Goal: Task Accomplishment & Management: Use online tool/utility

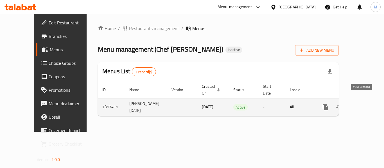
click at [364, 104] on icon "enhanced table" at bounding box center [365, 107] width 7 height 7
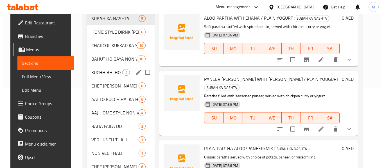
scroll to position [18, 0]
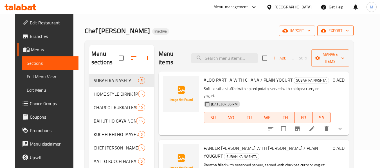
click at [349, 32] on span "export" at bounding box center [334, 30] width 27 height 7
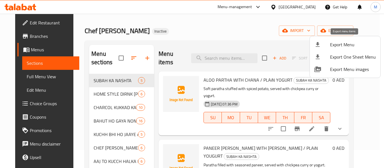
click at [355, 40] on li "Export Menu" at bounding box center [345, 44] width 71 height 12
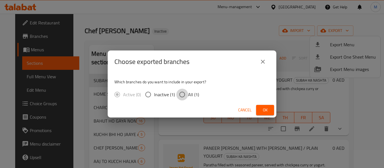
click at [179, 92] on input "All (1)" at bounding box center [182, 95] width 12 height 12
radio input "true"
click at [137, 66] on h2 "Choose exported branches" at bounding box center [151, 61] width 75 height 9
click at [264, 110] on span "Ok" at bounding box center [264, 110] width 9 height 7
